Goal: Check status

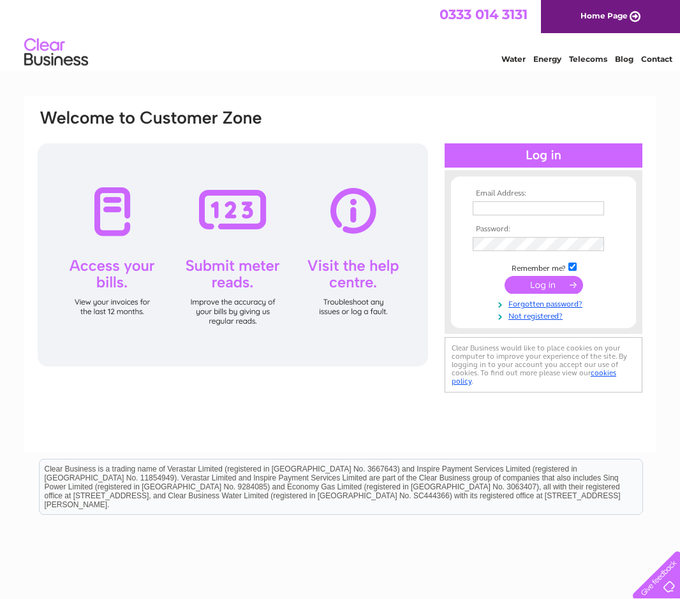
type input "finance@mre.medical.canon"
click at [546, 284] on input "submit" at bounding box center [543, 285] width 78 height 18
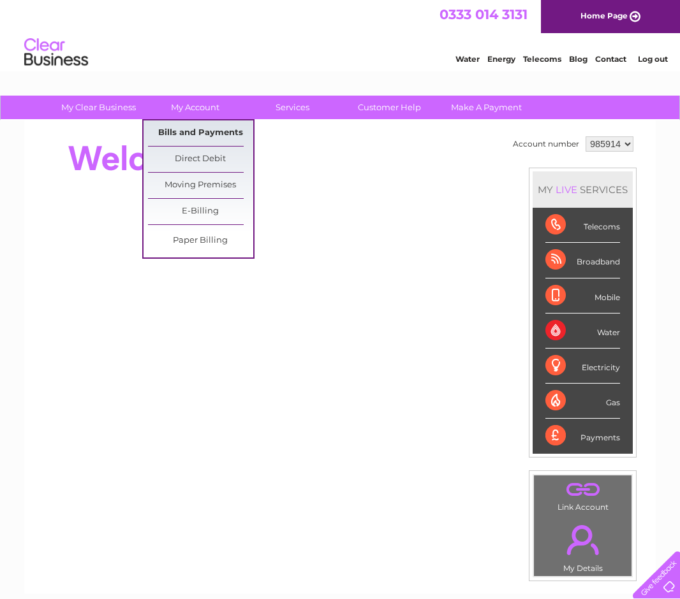
click at [182, 128] on link "Bills and Payments" at bounding box center [200, 134] width 105 height 26
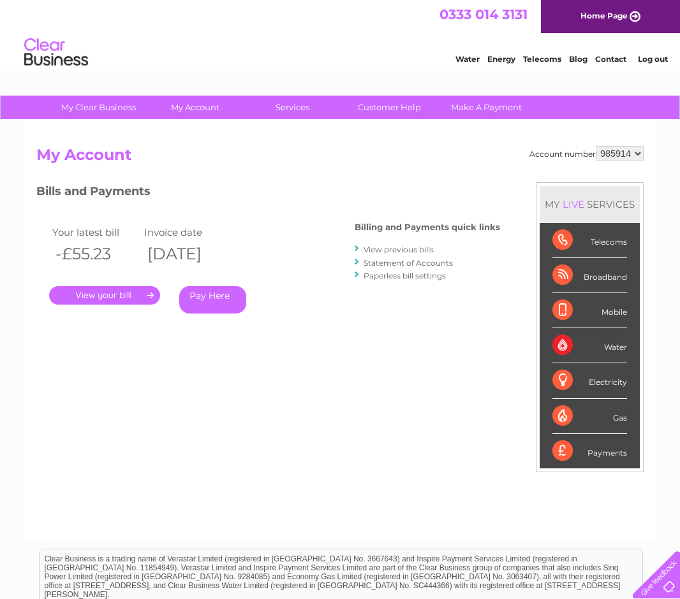
click at [420, 261] on link "Statement of Accounts" at bounding box center [407, 263] width 89 height 10
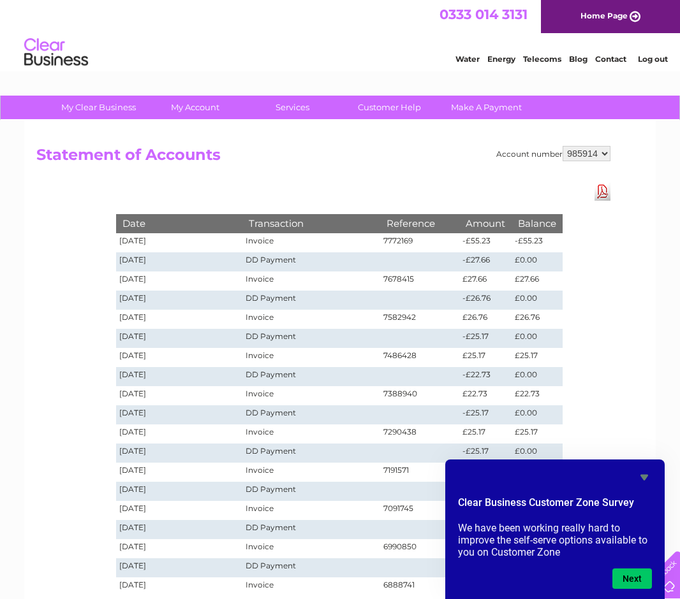
click at [644, 478] on icon "Hide survey" at bounding box center [644, 478] width 8 height 6
